Goal: Find specific page/section: Find specific page/section

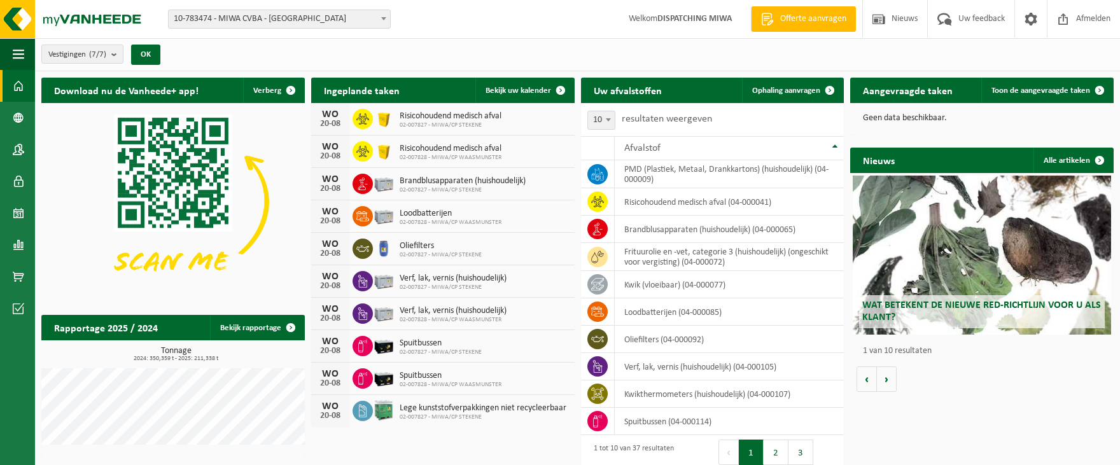
click at [373, 20] on span "10-783474 - MIWA CVBA - [GEOGRAPHIC_DATA]" at bounding box center [279, 19] width 221 height 18
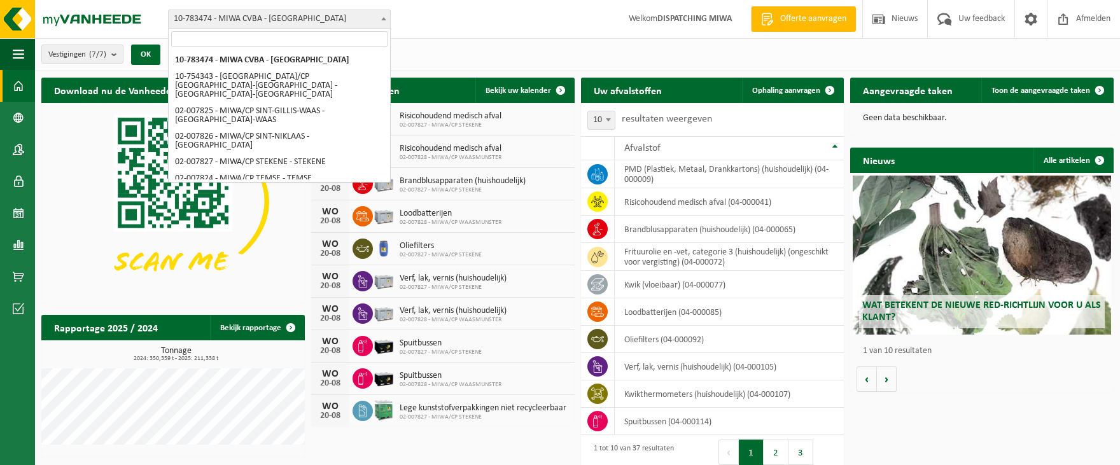
select select "27801"
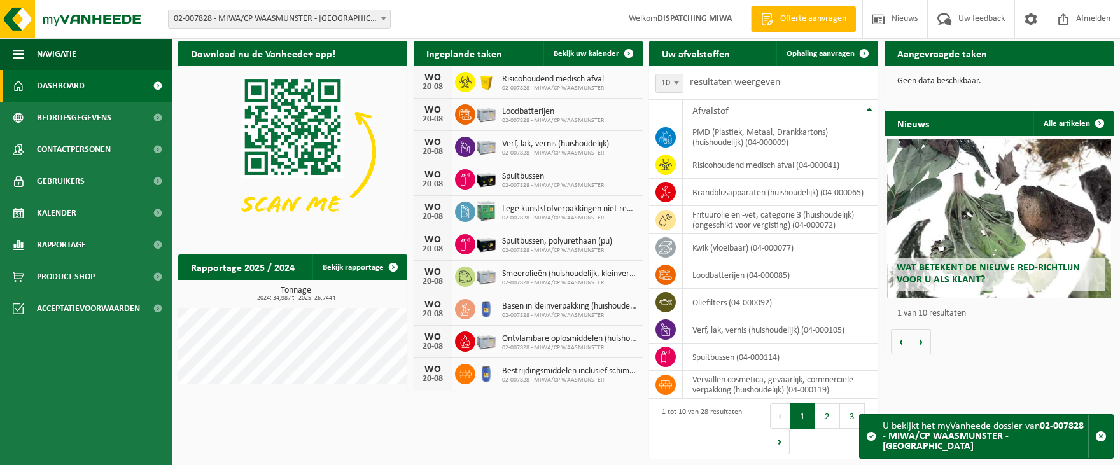
scroll to position [5, 0]
click at [954, 446] on strong "02-007828 - MIWA/CP WAASMUNSTER - [GEOGRAPHIC_DATA]" at bounding box center [983, 436] width 201 height 31
click at [965, 48] on h2 "Aangevraagde taken" at bounding box center [942, 53] width 115 height 25
